Goal: Complete application form

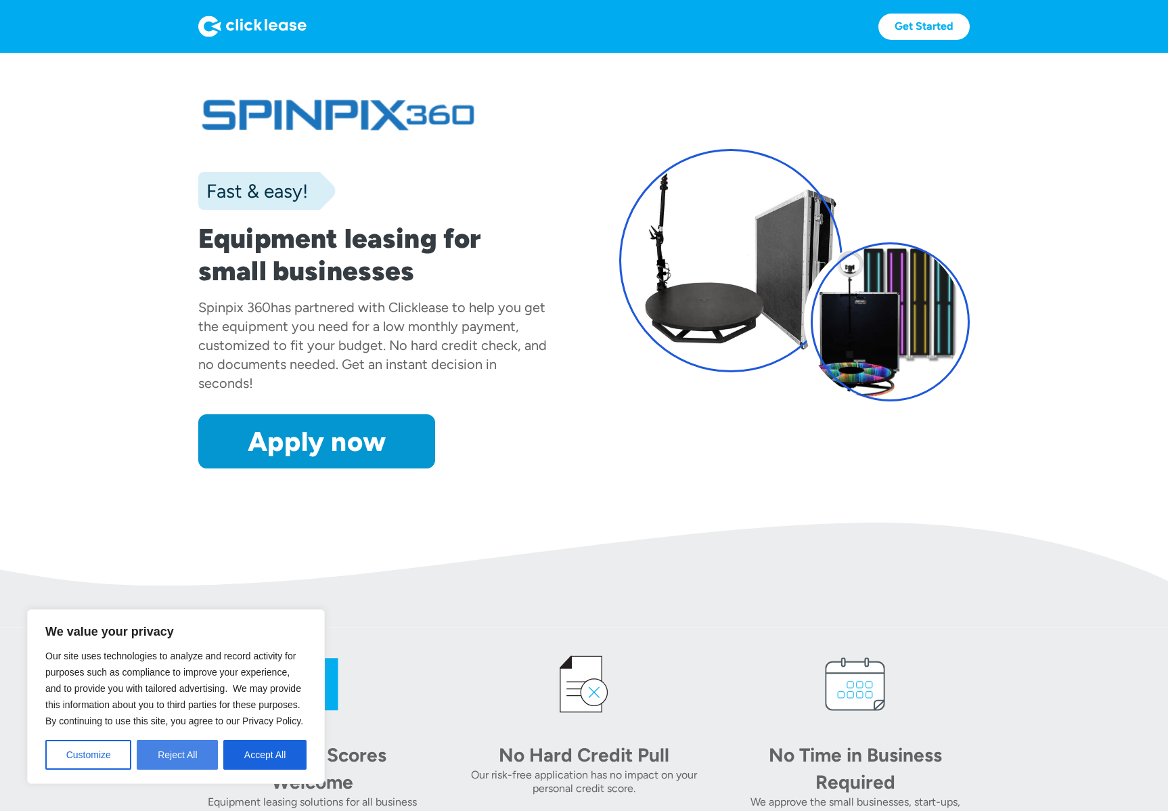
click at [189, 762] on button "Reject All" at bounding box center [177, 755] width 81 height 30
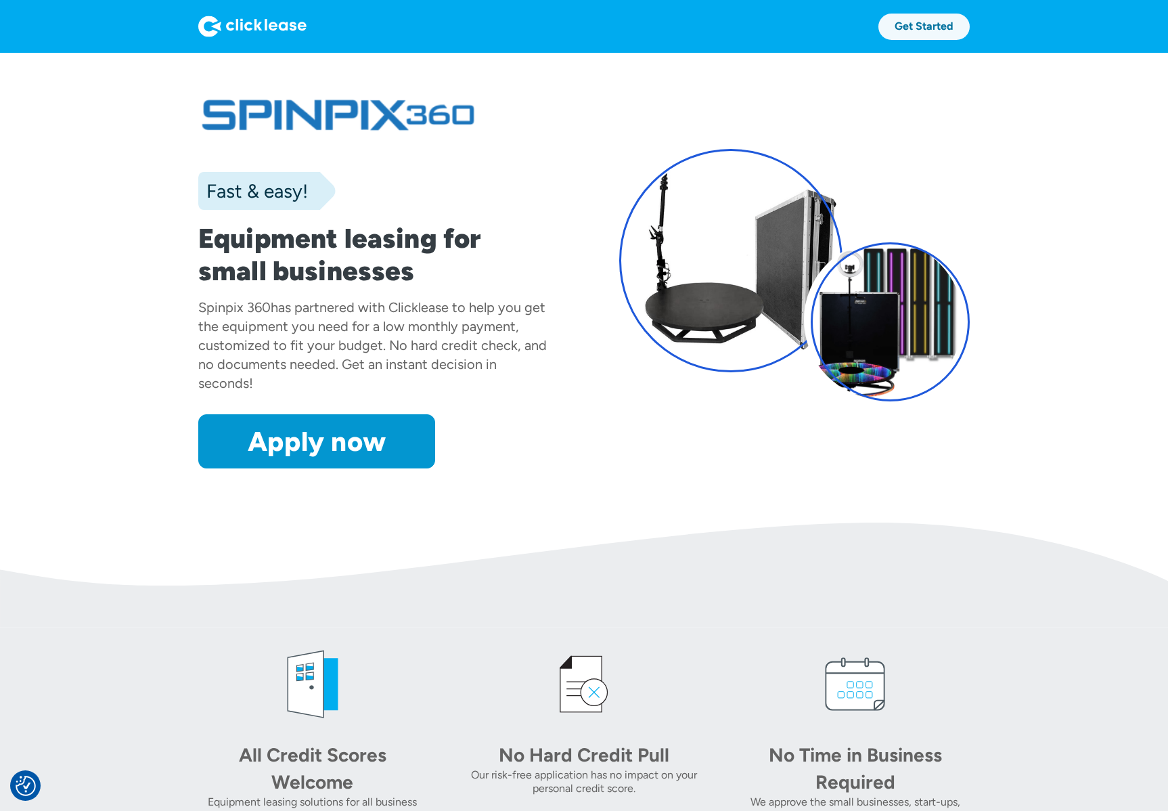
click at [922, 30] on link "Get Started" at bounding box center [923, 27] width 91 height 26
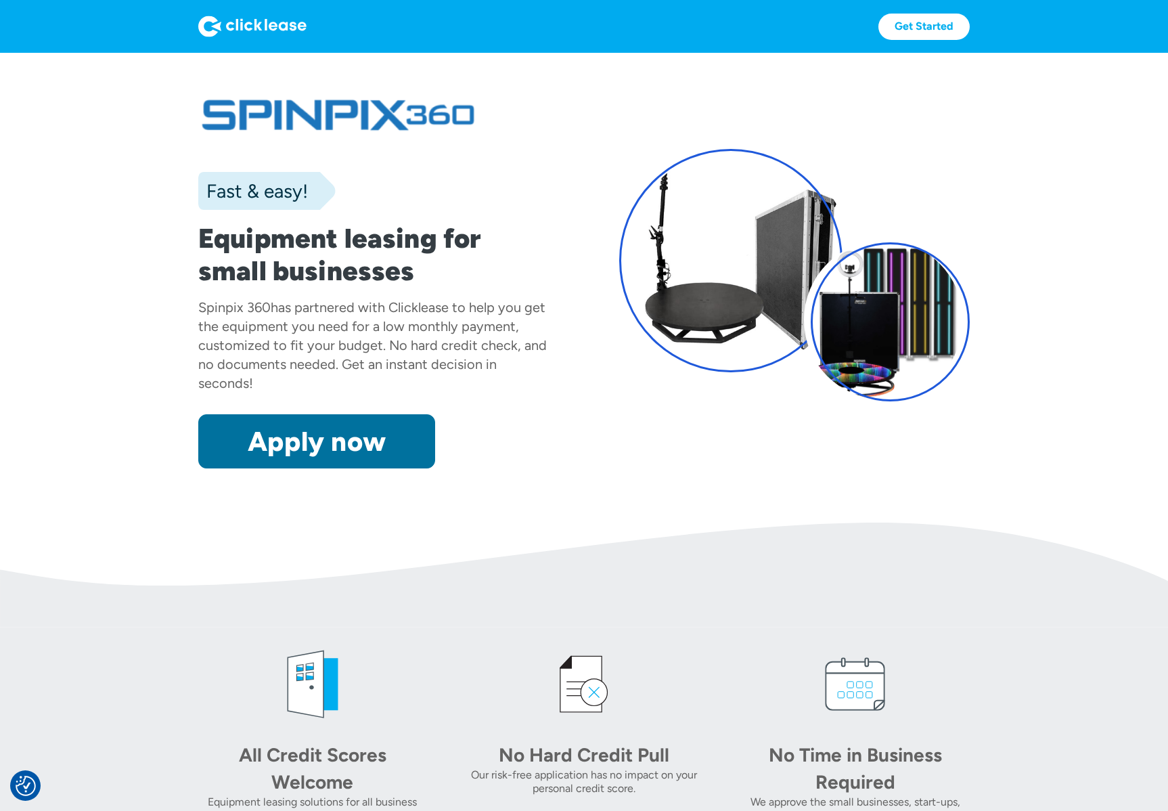
click at [286, 437] on link "Apply now" at bounding box center [316, 441] width 237 height 54
